Goal: Task Accomplishment & Management: Use online tool/utility

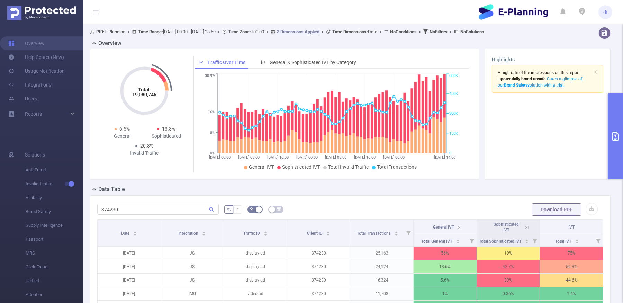
scroll to position [95, 0]
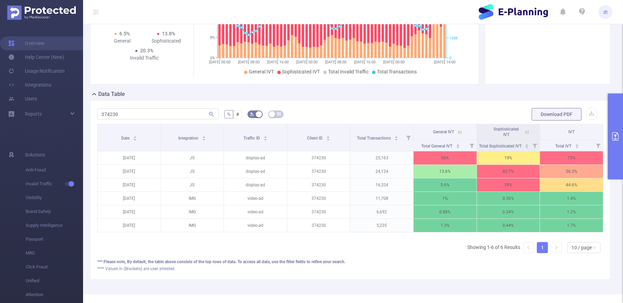
click at [617, 142] on button "primary" at bounding box center [615, 136] width 15 height 86
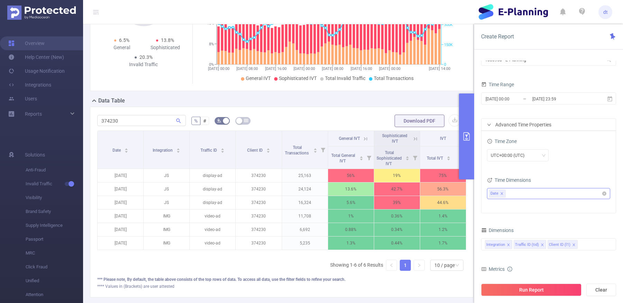
click at [501, 193] on icon "icon: close" at bounding box center [501, 193] width 3 height 3
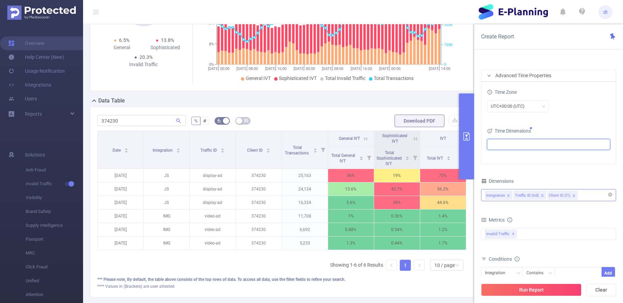
click at [584, 199] on div "Integration Traffic ID (tid) Client ID (l1)" at bounding box center [548, 194] width 127 height 11
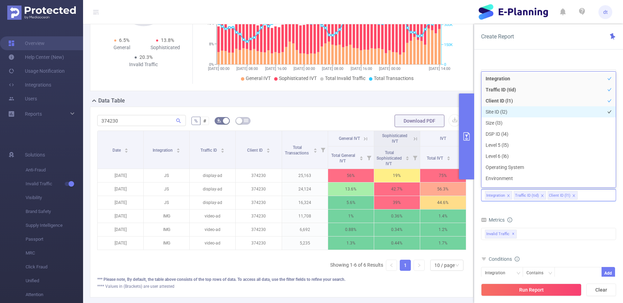
click at [561, 113] on li "Site ID (l2)" at bounding box center [548, 111] width 134 height 11
click at [558, 226] on div "bp_total bp_adult bp_arms bp_crime bp_death_injury_military bp_piracy bp_hate_a…" at bounding box center [548, 238] width 135 height 25
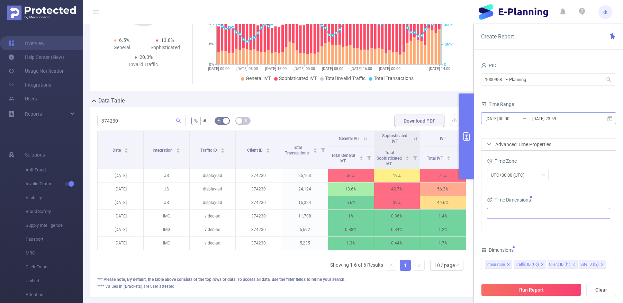
click at [560, 116] on input "[DATE] 23:59" at bounding box center [559, 118] width 56 height 9
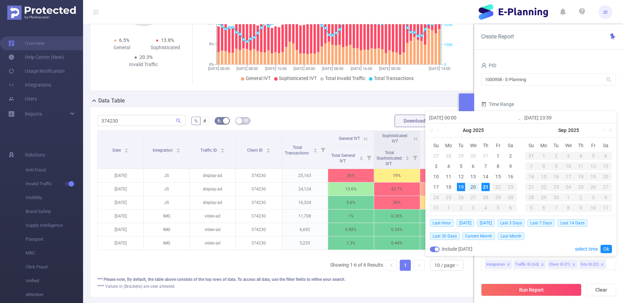
click at [483, 184] on div "21" at bounding box center [485, 187] width 8 height 8
click at [483, 183] on div "21" at bounding box center [485, 187] width 8 height 8
type input "[DATE] 00:00"
click at [473, 185] on div "20" at bounding box center [473, 187] width 8 height 8
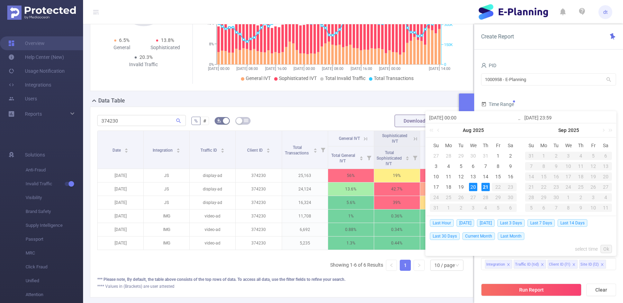
click at [480, 187] on td "21" at bounding box center [485, 187] width 12 height 10
type input "[DATE] 00:00"
click at [605, 247] on link "Ok" at bounding box center [605, 249] width 11 height 8
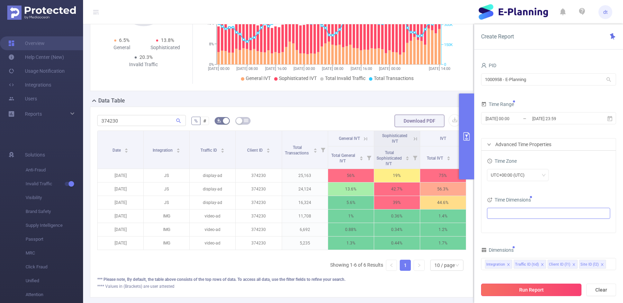
click at [514, 290] on button "Run Report" at bounding box center [531, 289] width 100 height 12
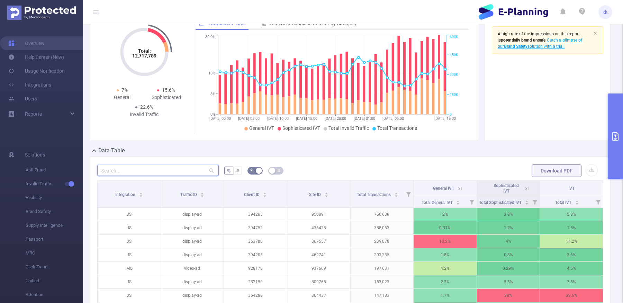
click at [201, 167] on input "text" at bounding box center [157, 170] width 121 height 11
paste input "928178"
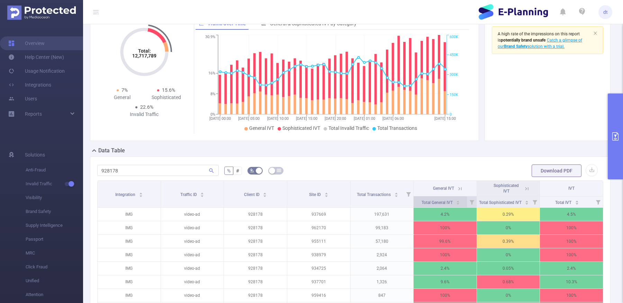
click at [456, 203] on icon "icon: caret-down" at bounding box center [458, 204] width 4 height 4
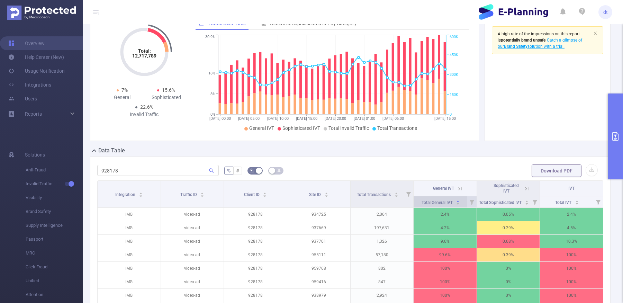
click at [456, 202] on icon "icon: caret-down" at bounding box center [458, 204] width 4 height 4
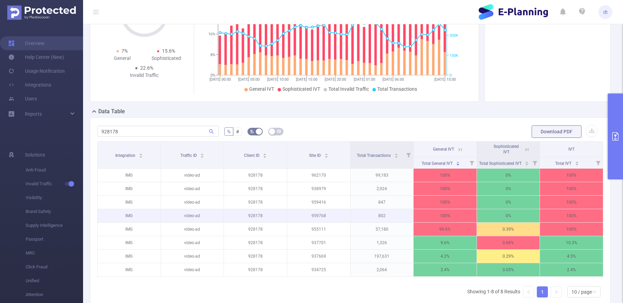
scroll to position [86, 0]
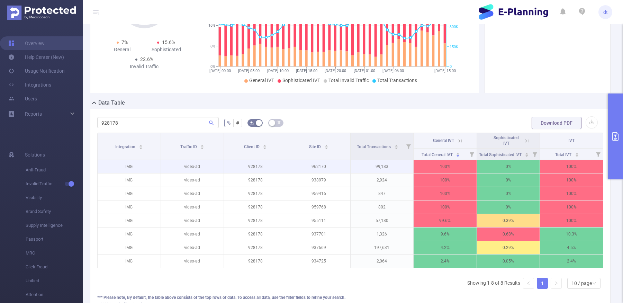
click at [322, 161] on p "962170" at bounding box center [318, 166] width 63 height 13
click at [321, 167] on p "962170" at bounding box center [318, 166] width 63 height 13
copy p "962170"
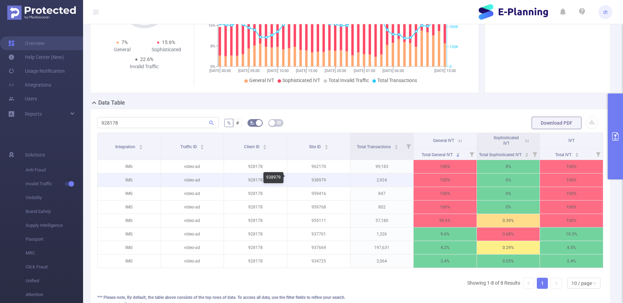
click at [322, 180] on p "938979" at bounding box center [318, 179] width 63 height 13
copy p "938979"
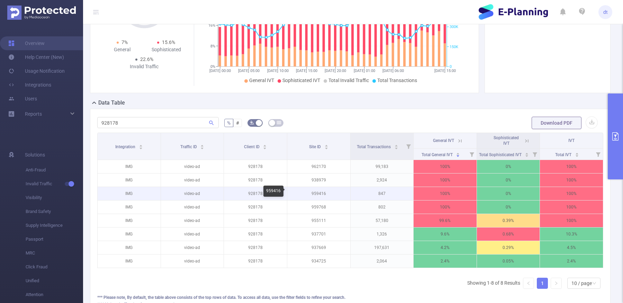
click at [314, 191] on p "959416" at bounding box center [318, 193] width 63 height 13
copy p "959416"
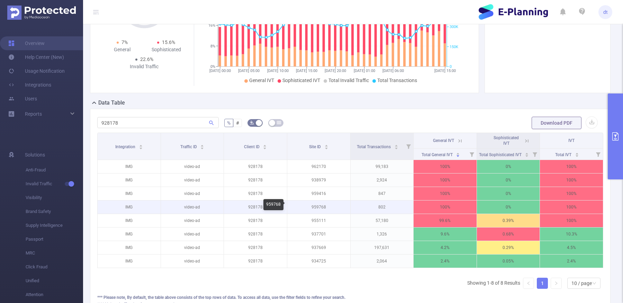
click at [321, 205] on p "959768" at bounding box center [318, 206] width 63 height 13
copy p "959768"
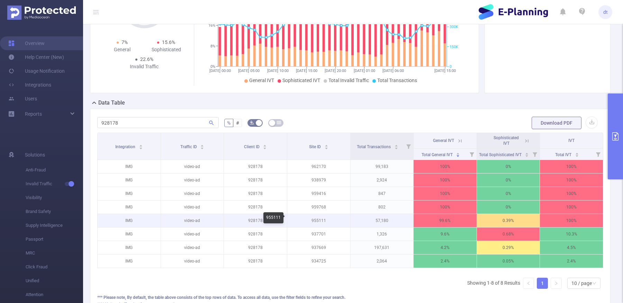
click at [318, 219] on p "955111" at bounding box center [318, 220] width 63 height 13
copy p "955111"
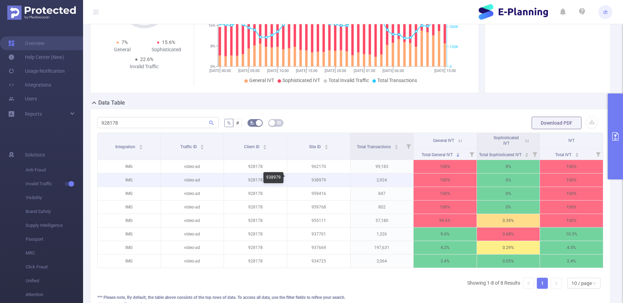
click at [316, 177] on p "938979" at bounding box center [318, 179] width 63 height 13
copy p "938979"
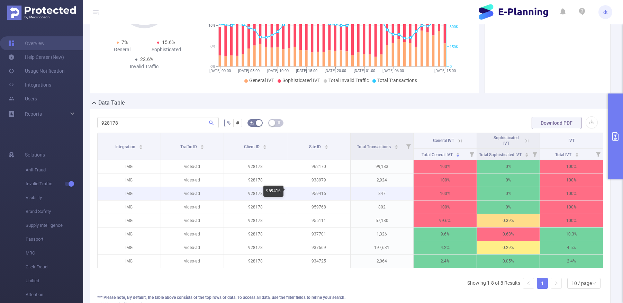
click at [320, 190] on p "959416" at bounding box center [318, 193] width 63 height 13
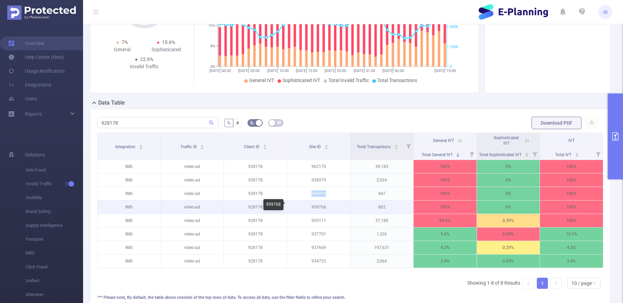
copy p "959416"
click at [321, 205] on p "959768" at bounding box center [318, 206] width 63 height 13
copy p "959768"
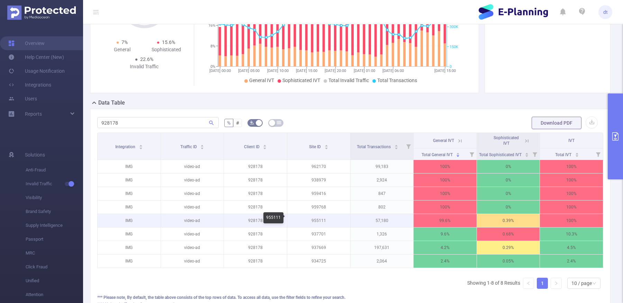
click at [315, 219] on p "955111" at bounding box center [318, 220] width 63 height 13
copy p "955111"
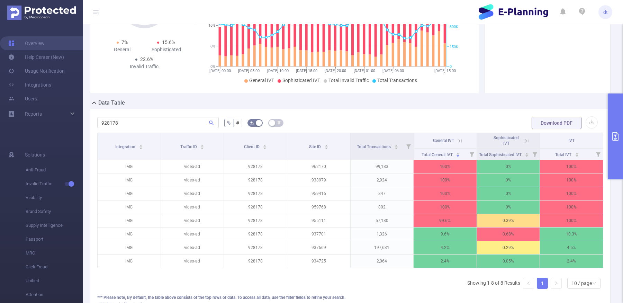
click at [456, 119] on form "928178 % # Download PDF" at bounding box center [350, 123] width 506 height 14
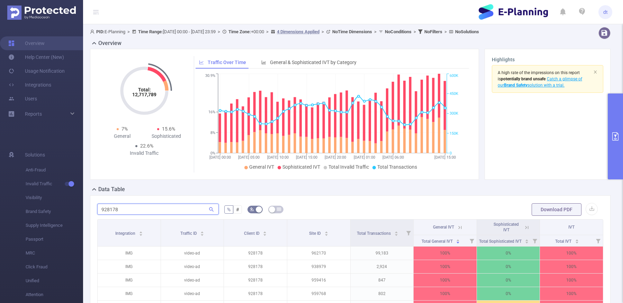
click at [133, 208] on input "928178" at bounding box center [157, 208] width 121 height 11
paste input "374230"
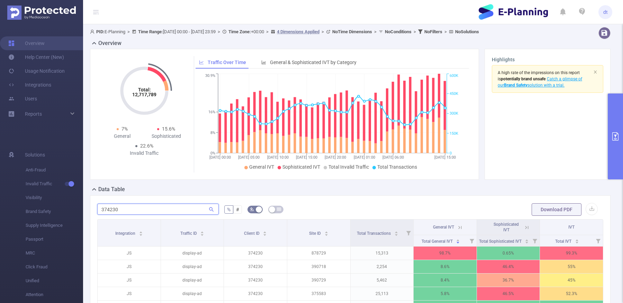
scroll to position [79, 0]
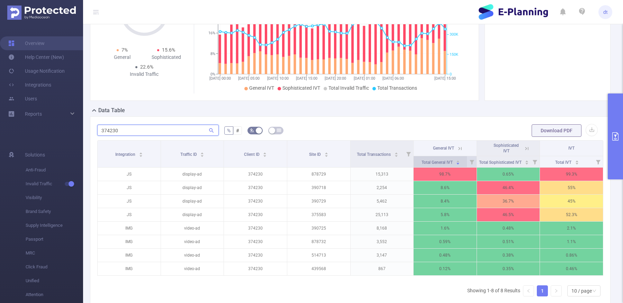
type input "374230"
click at [456, 163] on icon "icon: caret-down" at bounding box center [458, 164] width 4 height 4
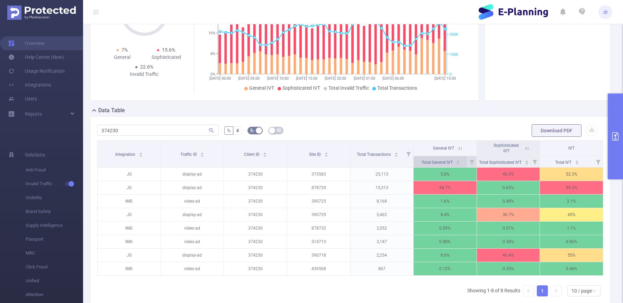
click at [456, 163] on icon "icon: caret-down" at bounding box center [458, 164] width 4 height 4
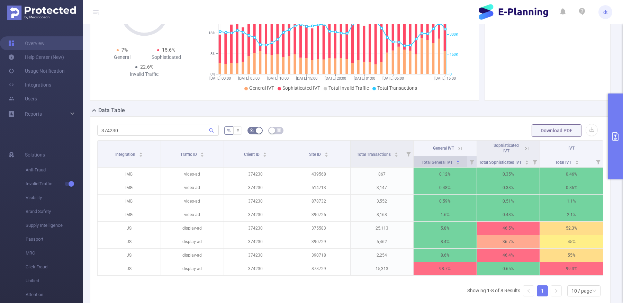
click at [456, 163] on icon "icon: caret-down" at bounding box center [458, 164] width 4 height 4
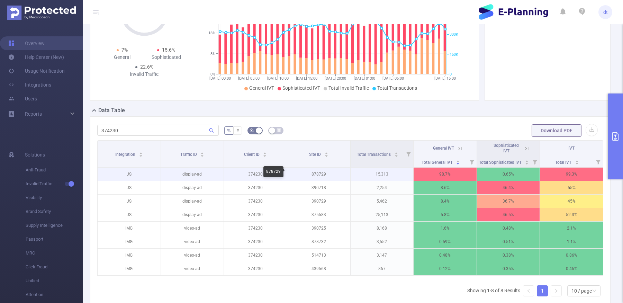
click at [305, 172] on p "878729" at bounding box center [318, 173] width 63 height 13
click at [314, 174] on p "878729" at bounding box center [318, 173] width 63 height 13
copy p "878729"
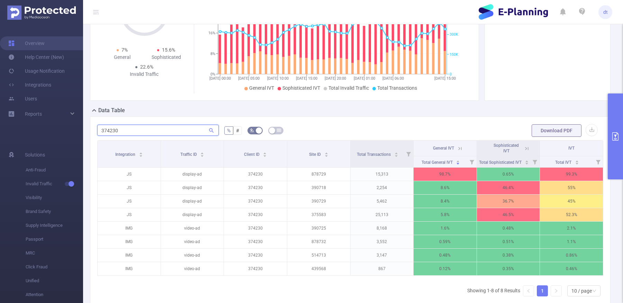
click at [195, 134] on input "374230" at bounding box center [157, 130] width 121 height 11
